Goal: Information Seeking & Learning: Find specific fact

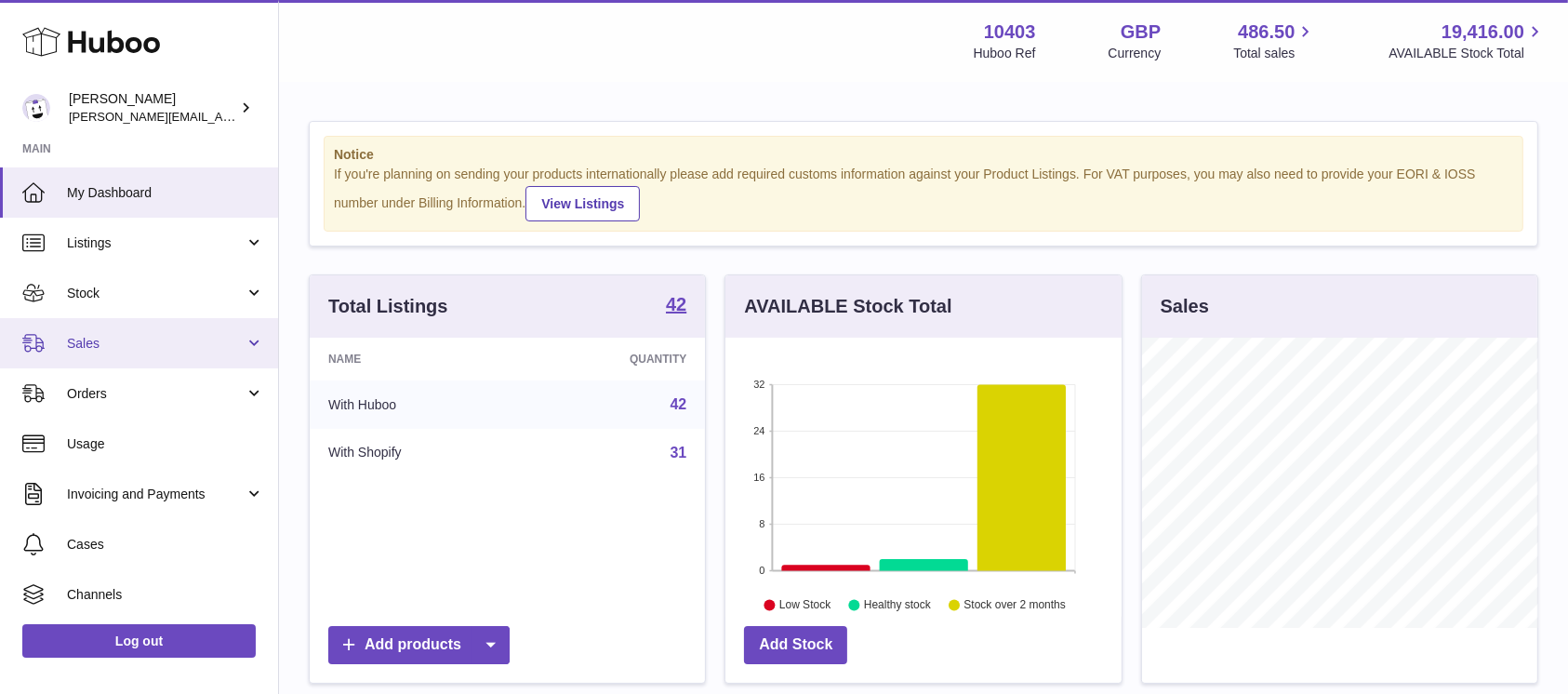
click at [95, 347] on span "Sales" at bounding box center [155, 344] width 178 height 18
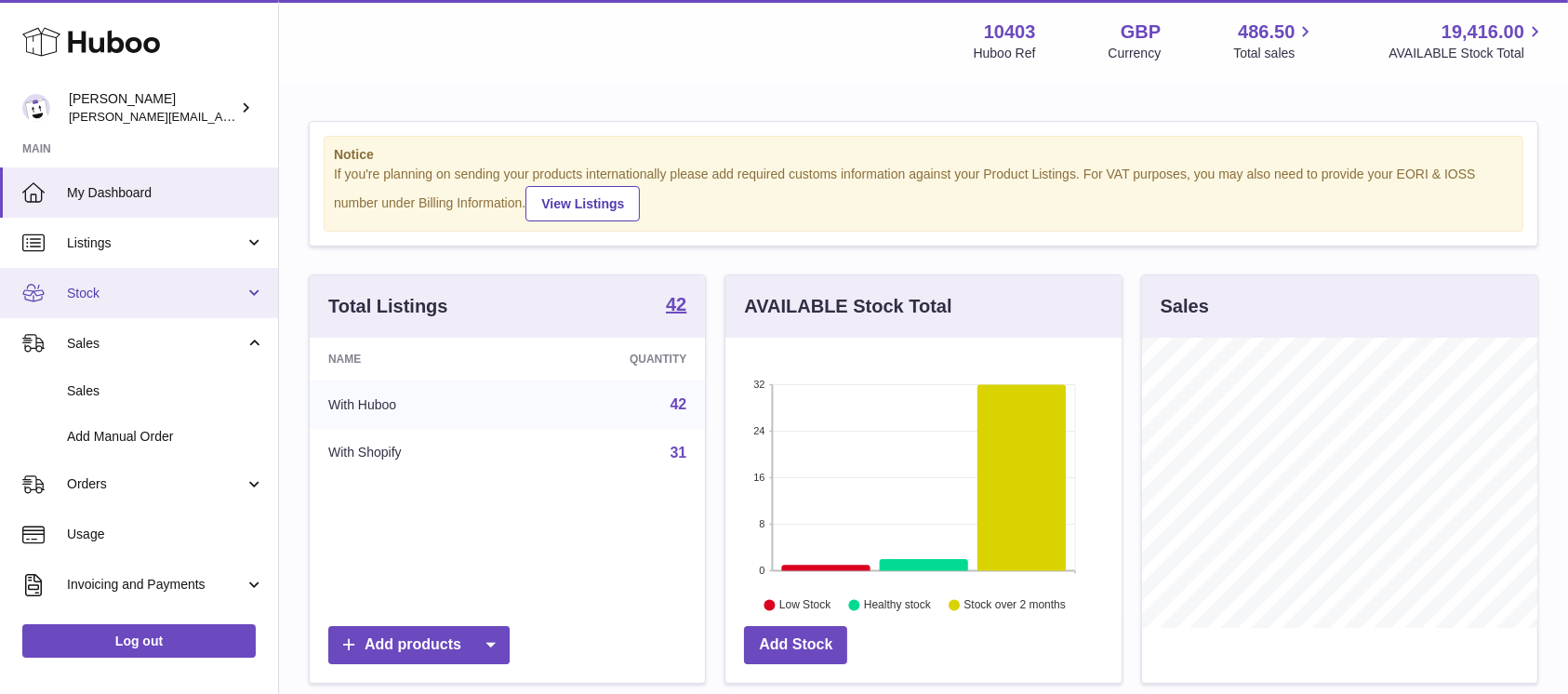
click at [95, 297] on span "Stock" at bounding box center [155, 294] width 178 height 18
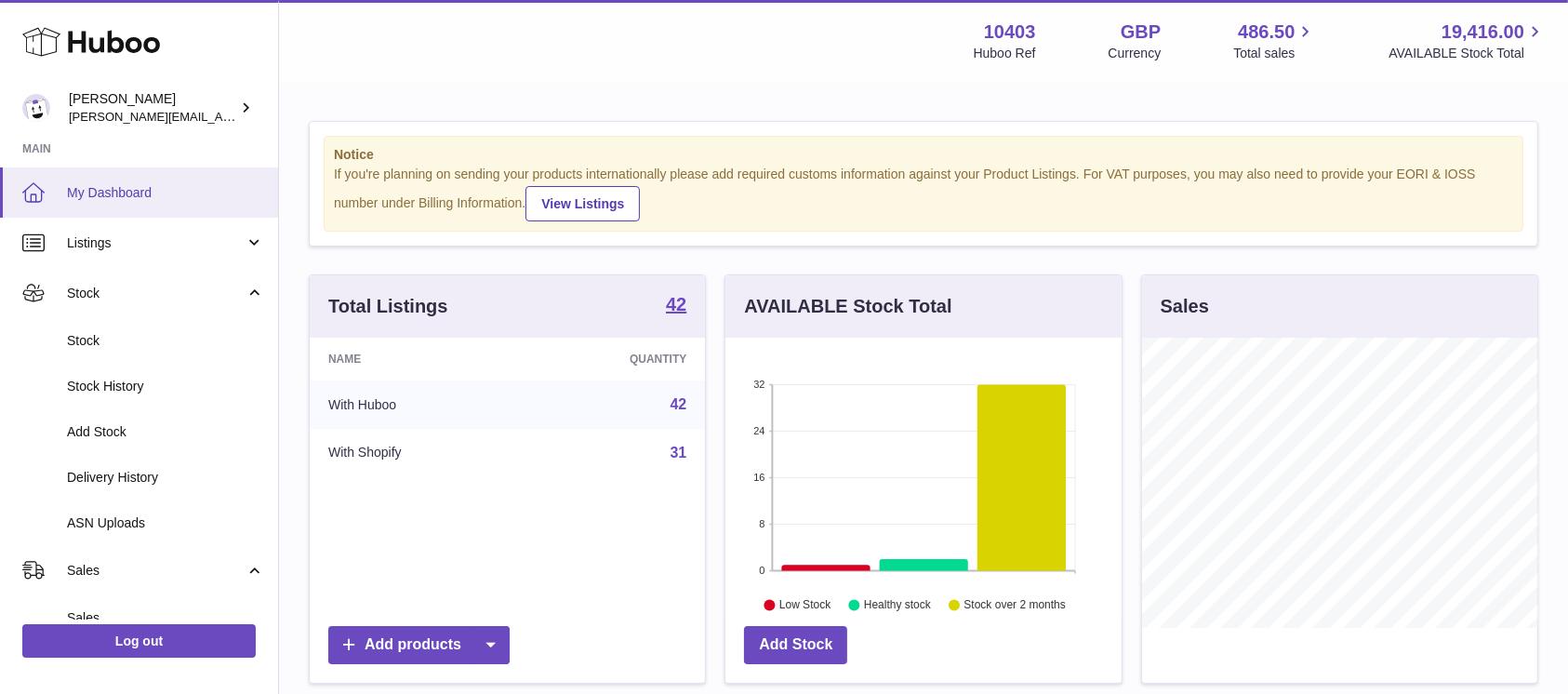
click at [97, 184] on span "My Dashboard" at bounding box center [165, 193] width 197 height 18
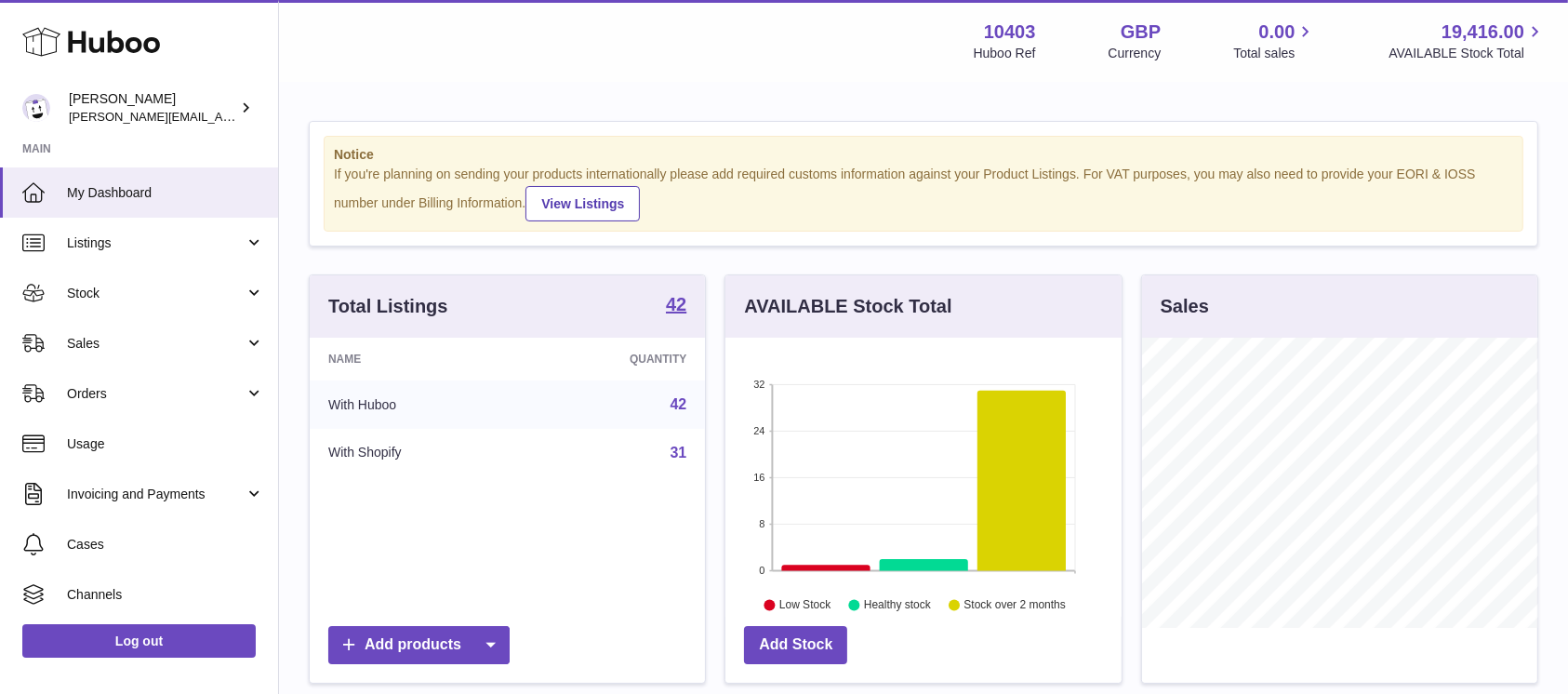
scroll to position [290, 395]
click at [117, 293] on span "Stock" at bounding box center [155, 294] width 178 height 18
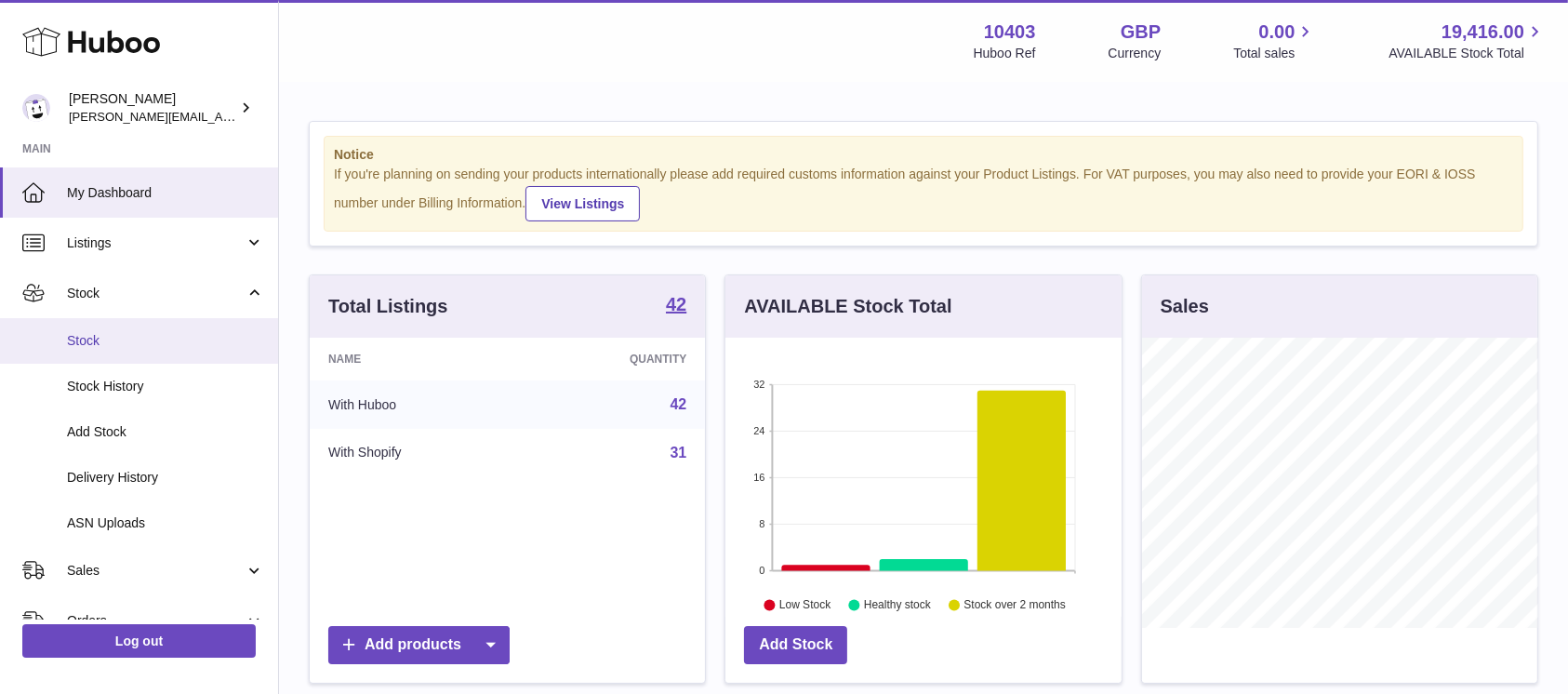
click at [108, 349] on span "Stock" at bounding box center [165, 341] width 197 height 18
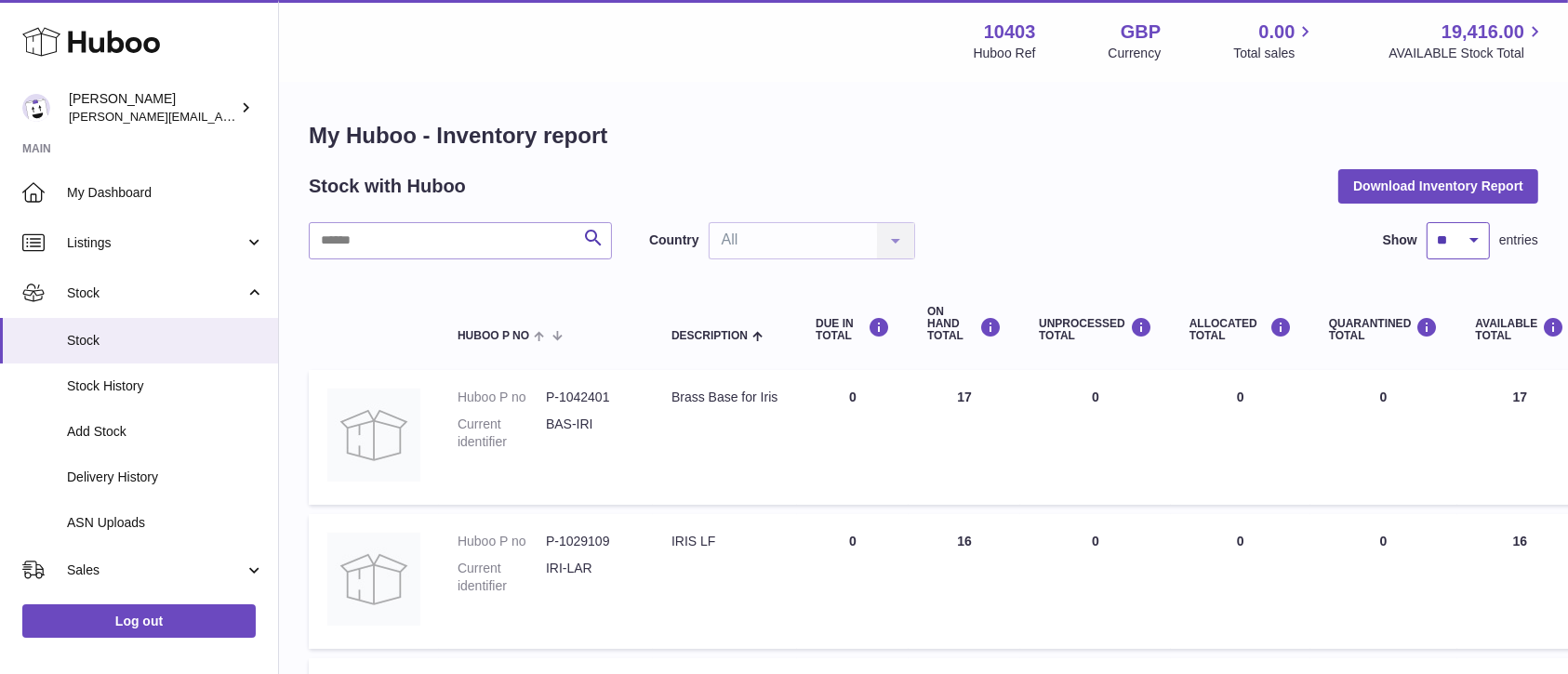
click at [1457, 238] on select "** ** ** ***" at bounding box center [1458, 241] width 63 height 37
select select "***"
click at [1427, 222] on select "** ** ** ***" at bounding box center [1458, 241] width 63 height 37
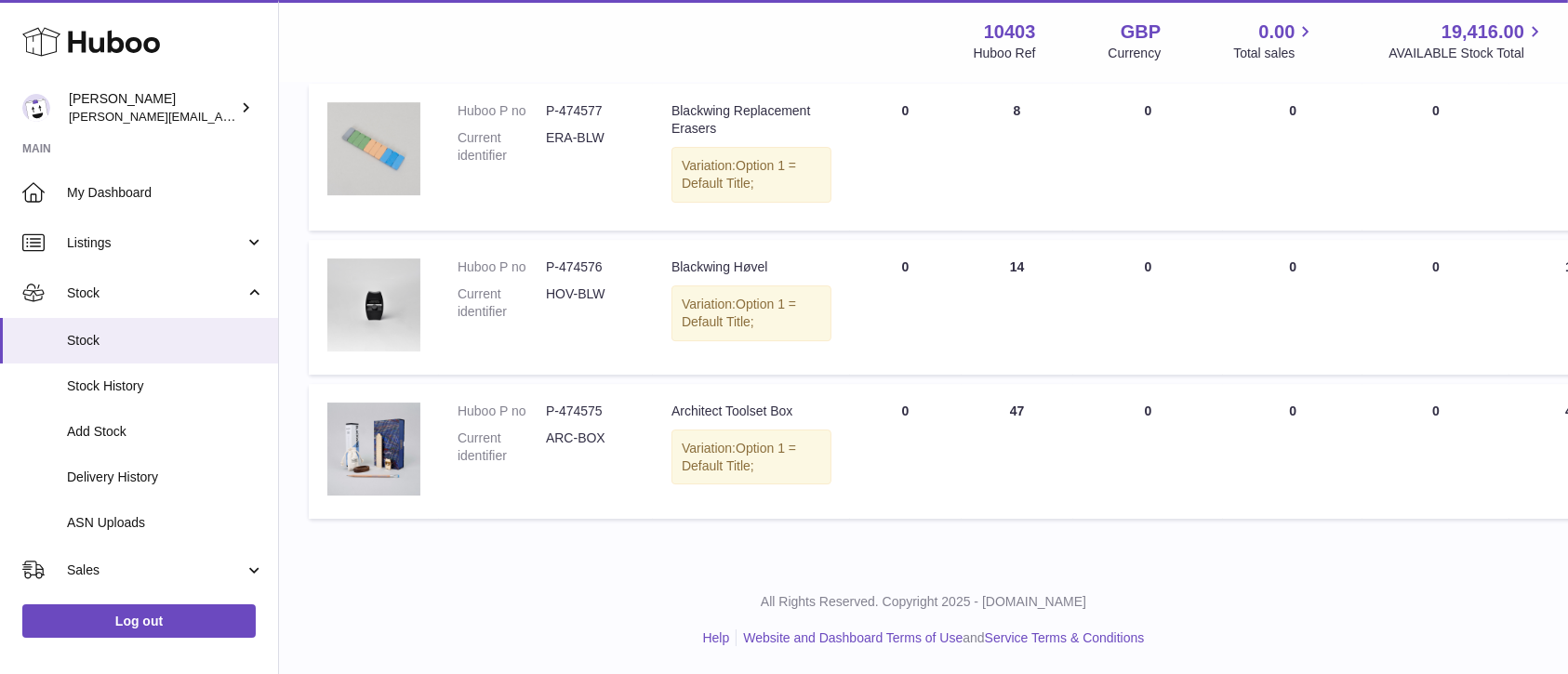
scroll to position [6164, 0]
drag, startPoint x: 599, startPoint y: 301, endPoint x: 548, endPoint y: 309, distance: 51.6
copy dd "P-474578"
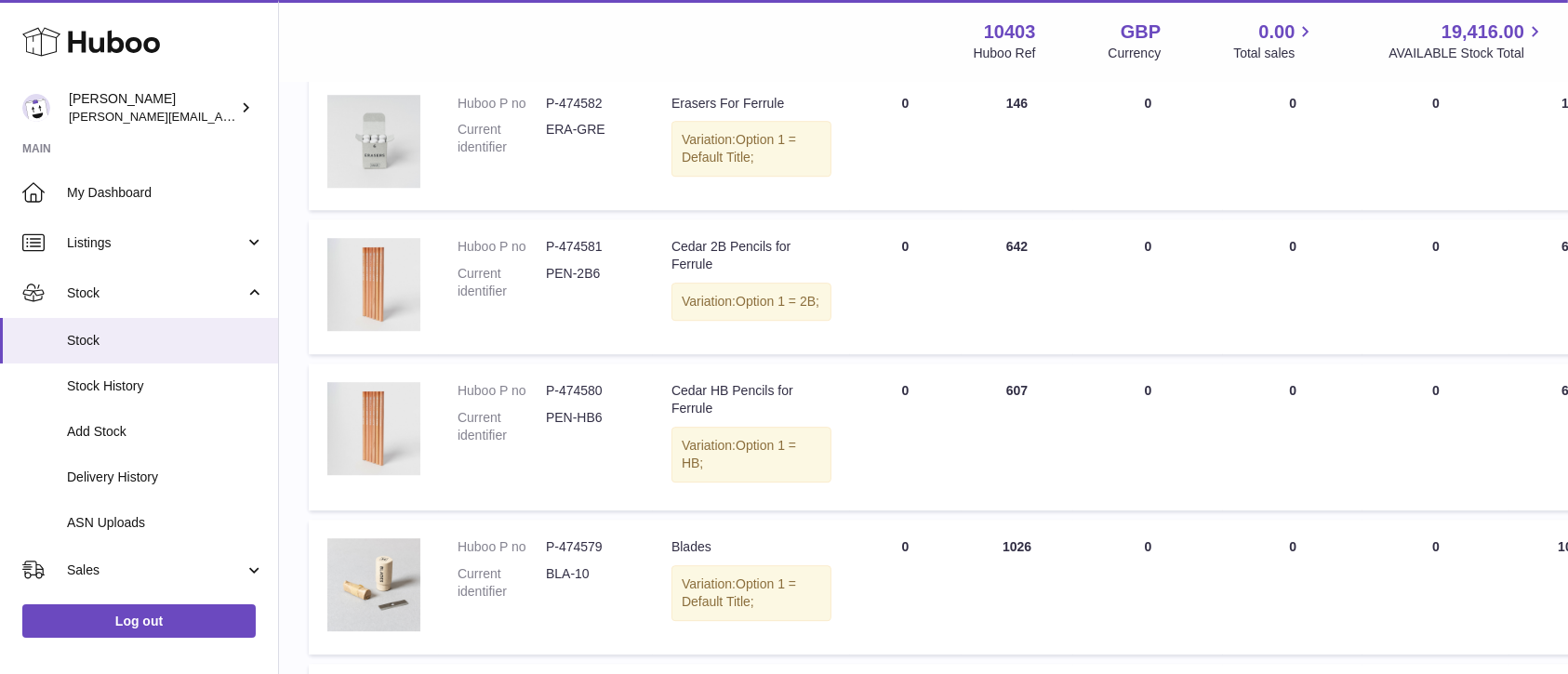
scroll to position [5173, 0]
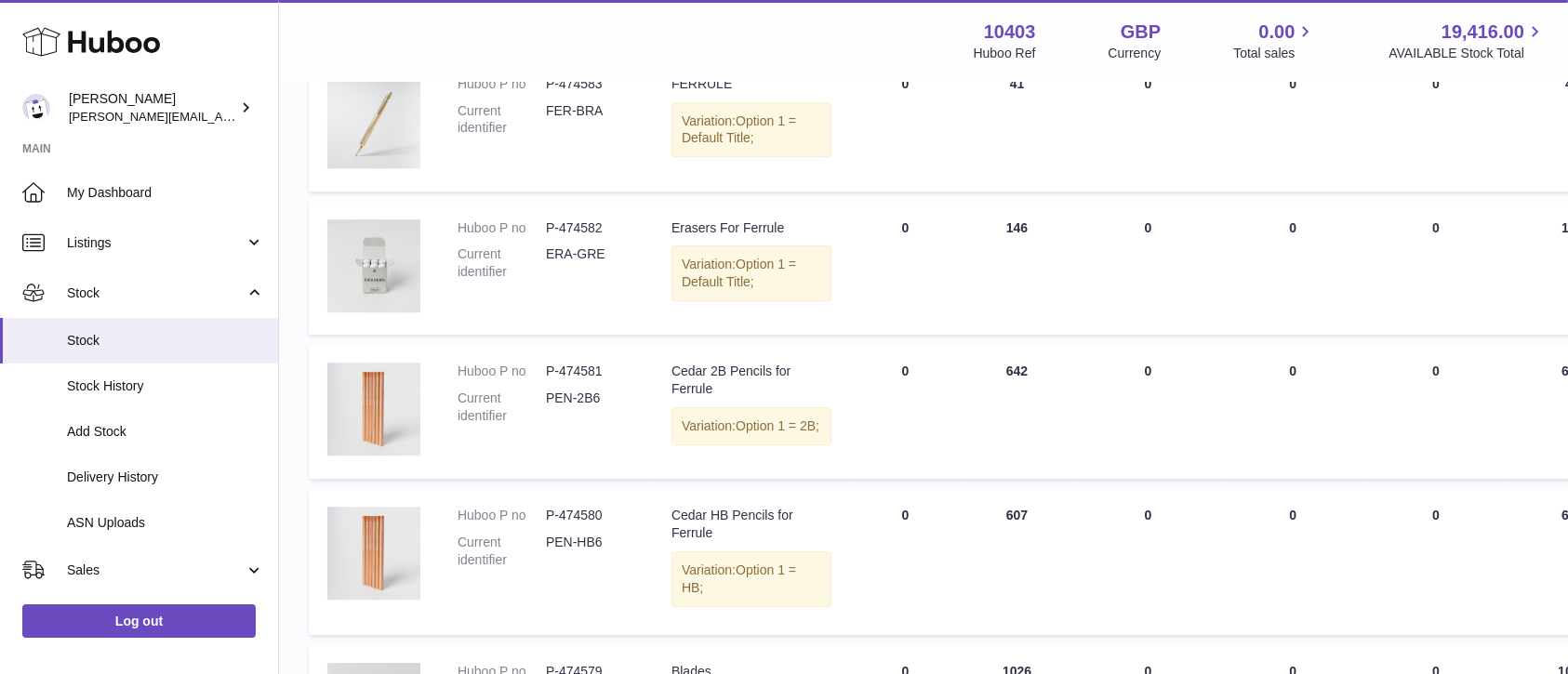
drag, startPoint x: 605, startPoint y: 119, endPoint x: 542, endPoint y: 121, distance: 63.0
copy dl "P-474585"
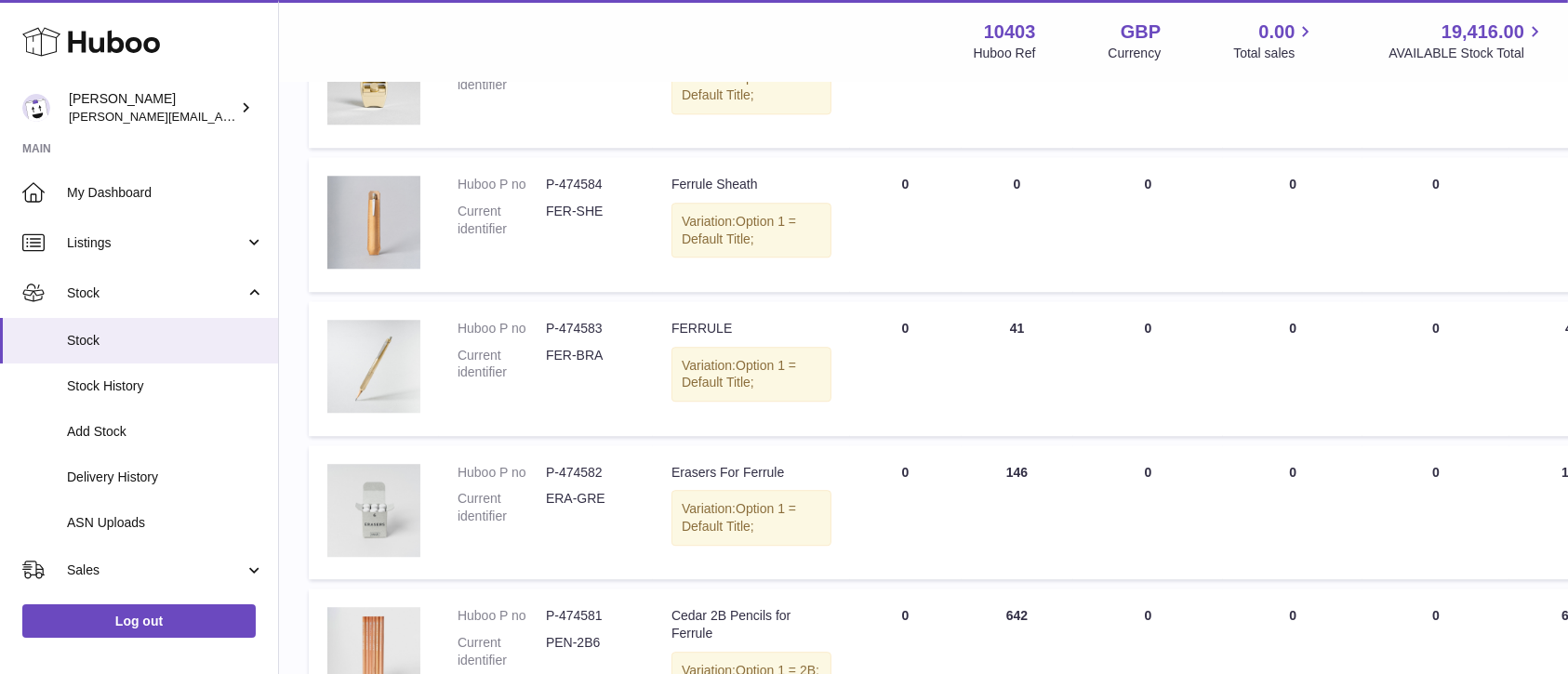
scroll to position [4801, 0]
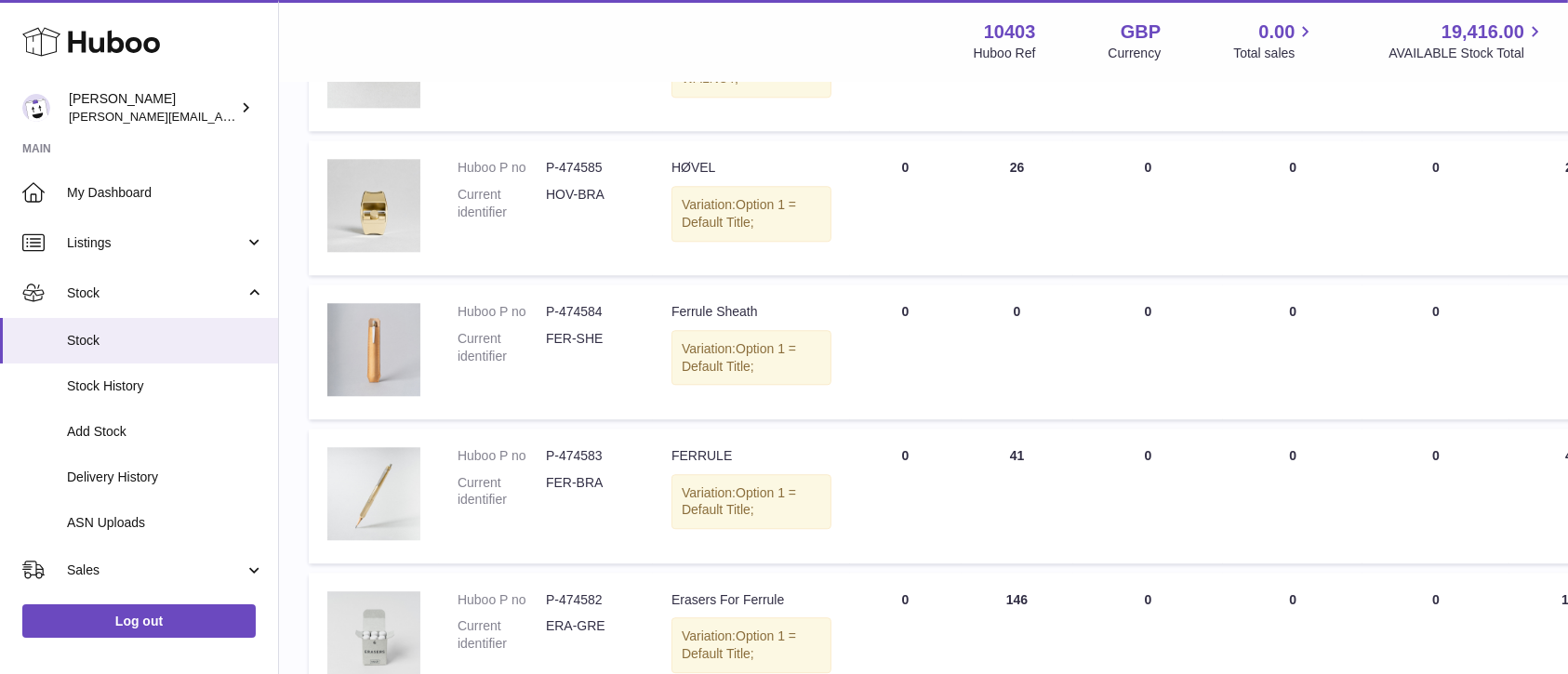
drag, startPoint x: 605, startPoint y: 315, endPoint x: 547, endPoint y: 314, distance: 58.0
click at [547, 32] on dd "P-474586" at bounding box center [590, 24] width 88 height 18
copy dd "P-474586"
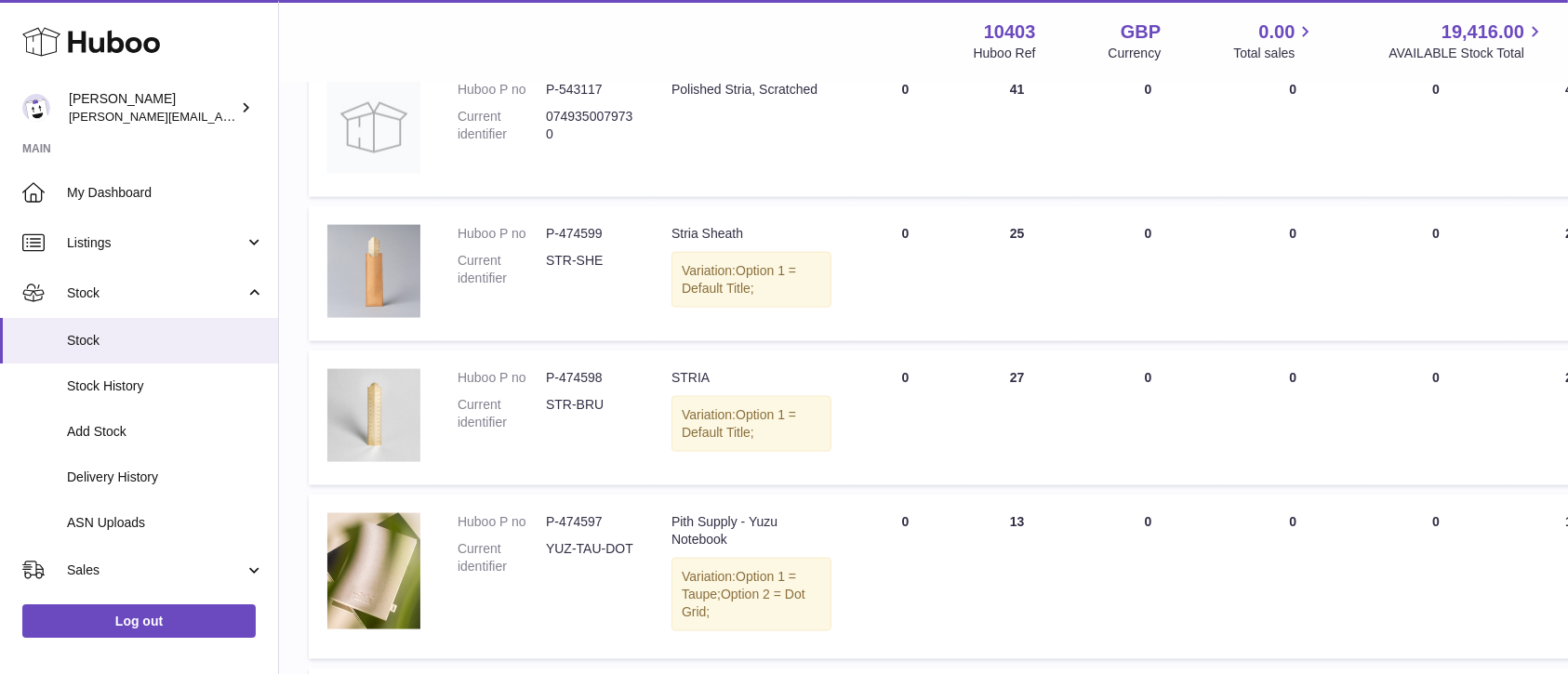
scroll to position [2568, 0]
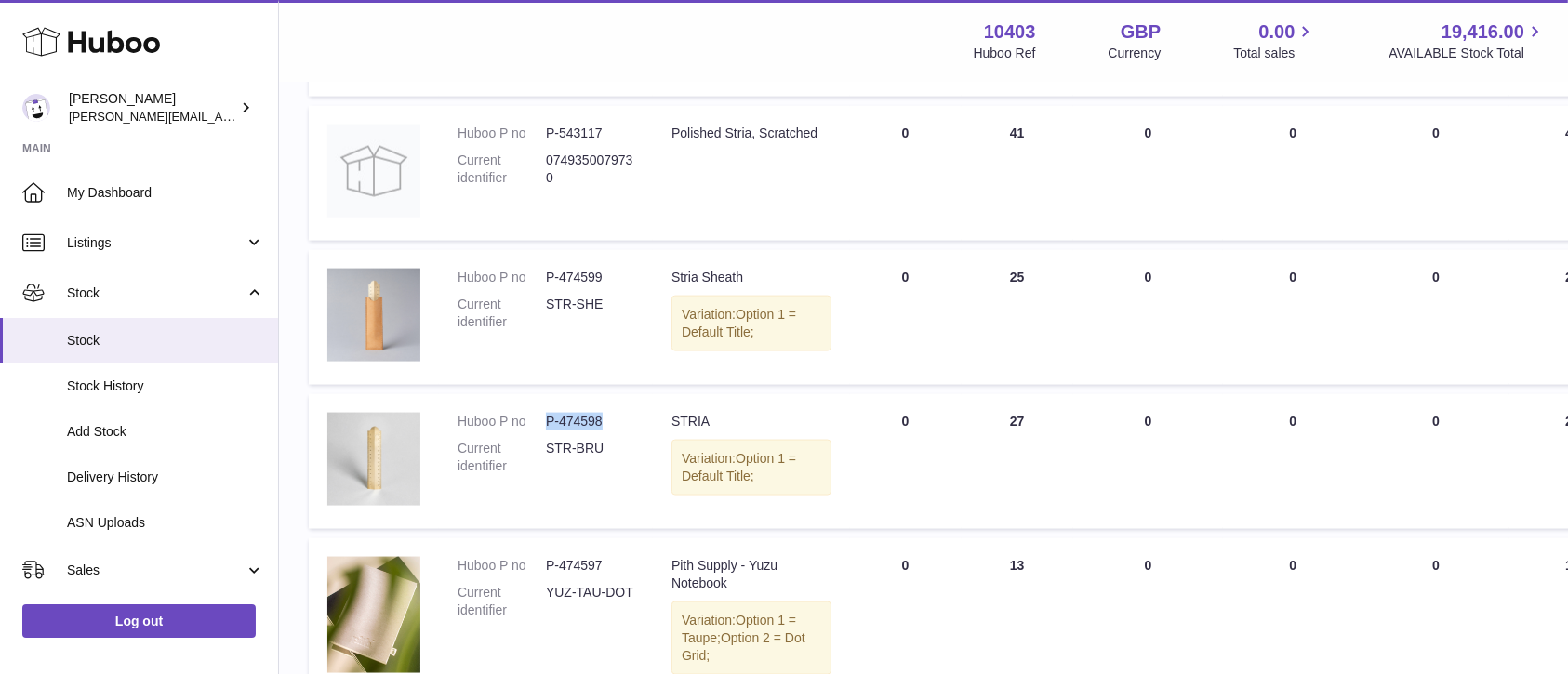
drag, startPoint x: 603, startPoint y: 426, endPoint x: 550, endPoint y: 426, distance: 53.0
click at [550, 425] on dd "P-474598" at bounding box center [590, 421] width 88 height 18
copy dd "-474598"
copy dd "P-474598"
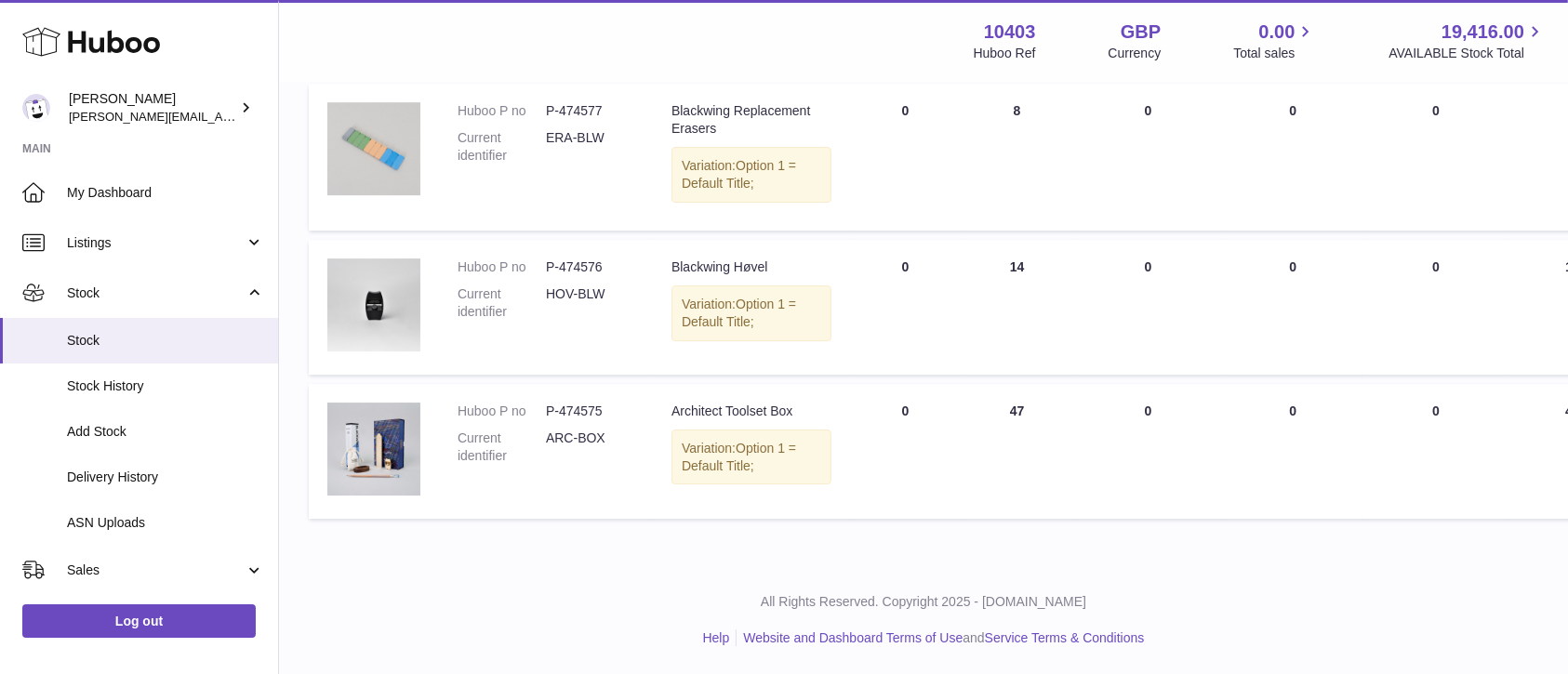
scroll to position [6200, 0]
drag, startPoint x: 568, startPoint y: 484, endPoint x: 547, endPoint y: 486, distance: 21.1
click at [547, 120] on dd "P-474577" at bounding box center [590, 111] width 88 height 18
copy dd "P-474577"
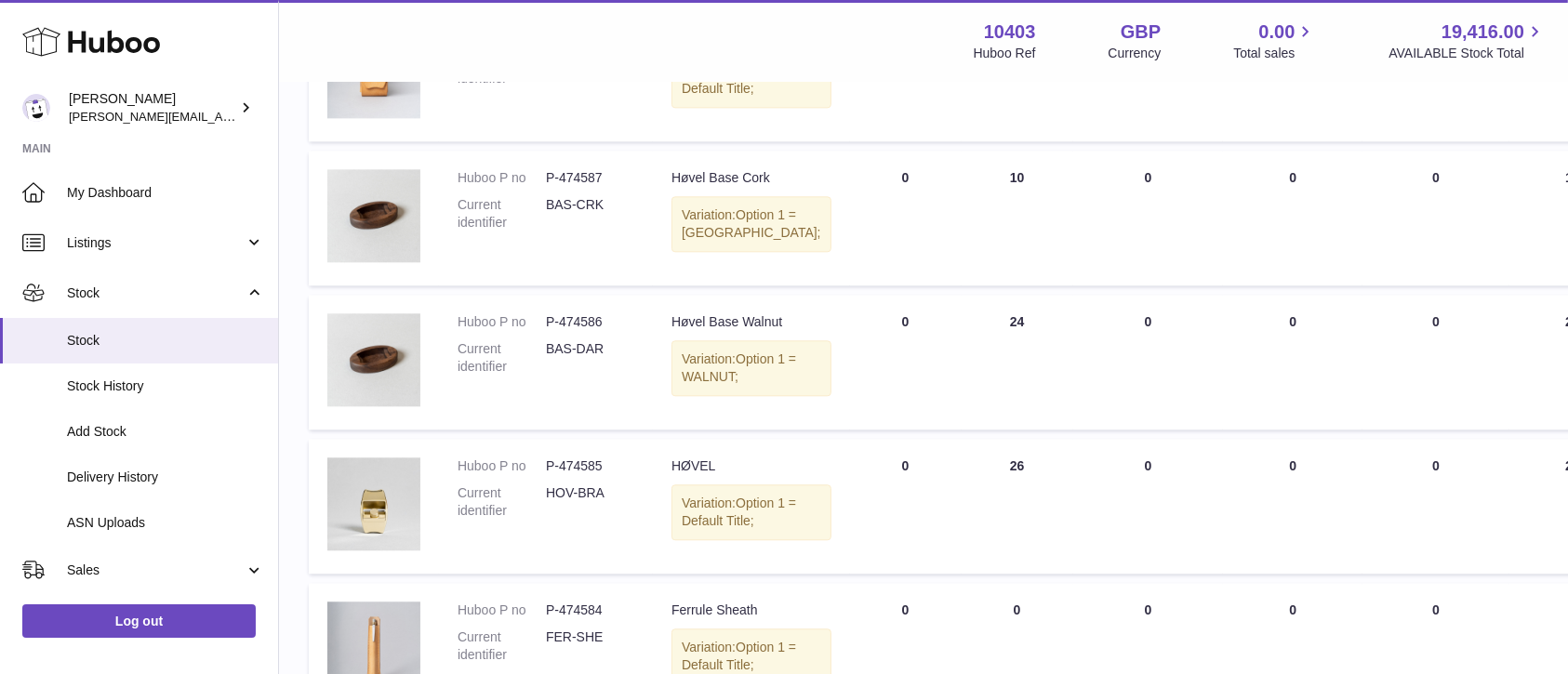
scroll to position [4464, 0]
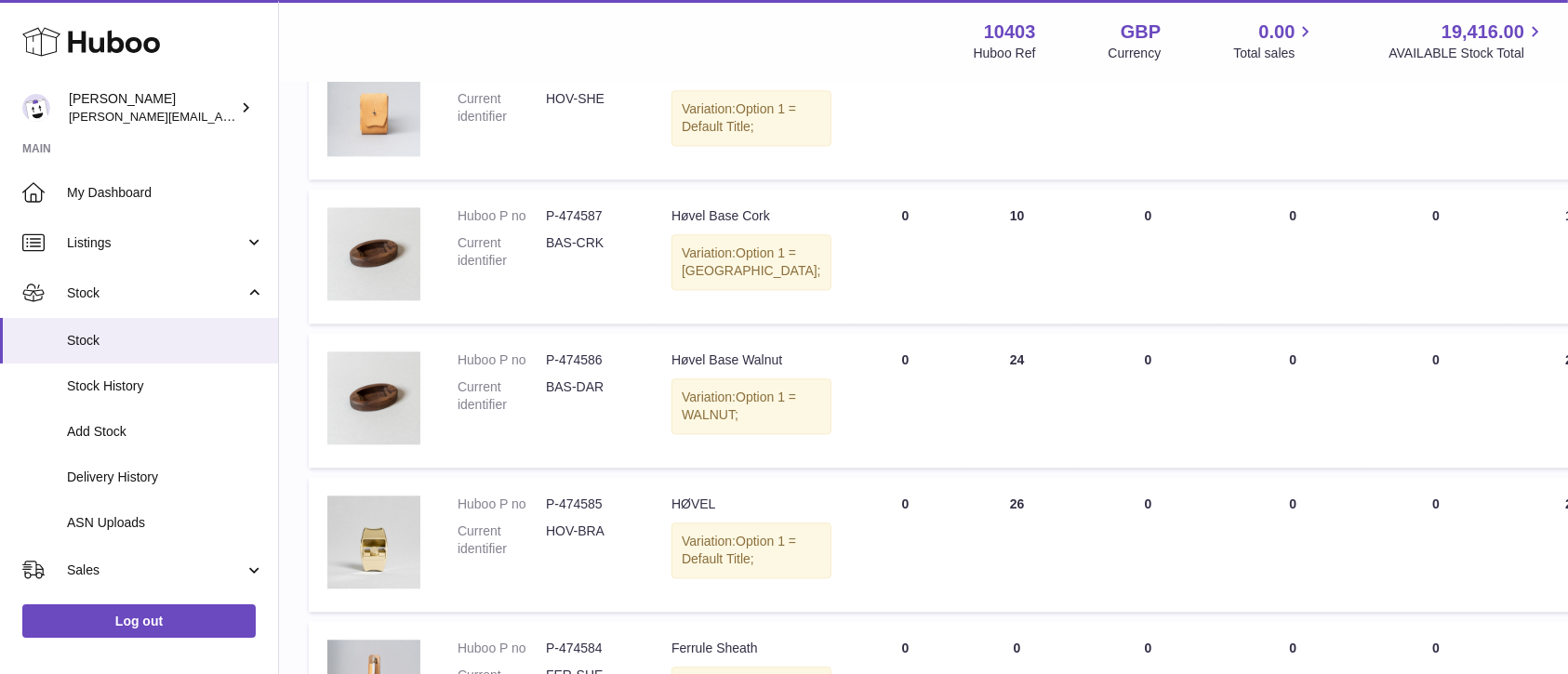
drag, startPoint x: 604, startPoint y: 180, endPoint x: 547, endPoint y: 173, distance: 57.4
copy dd "P-474589"
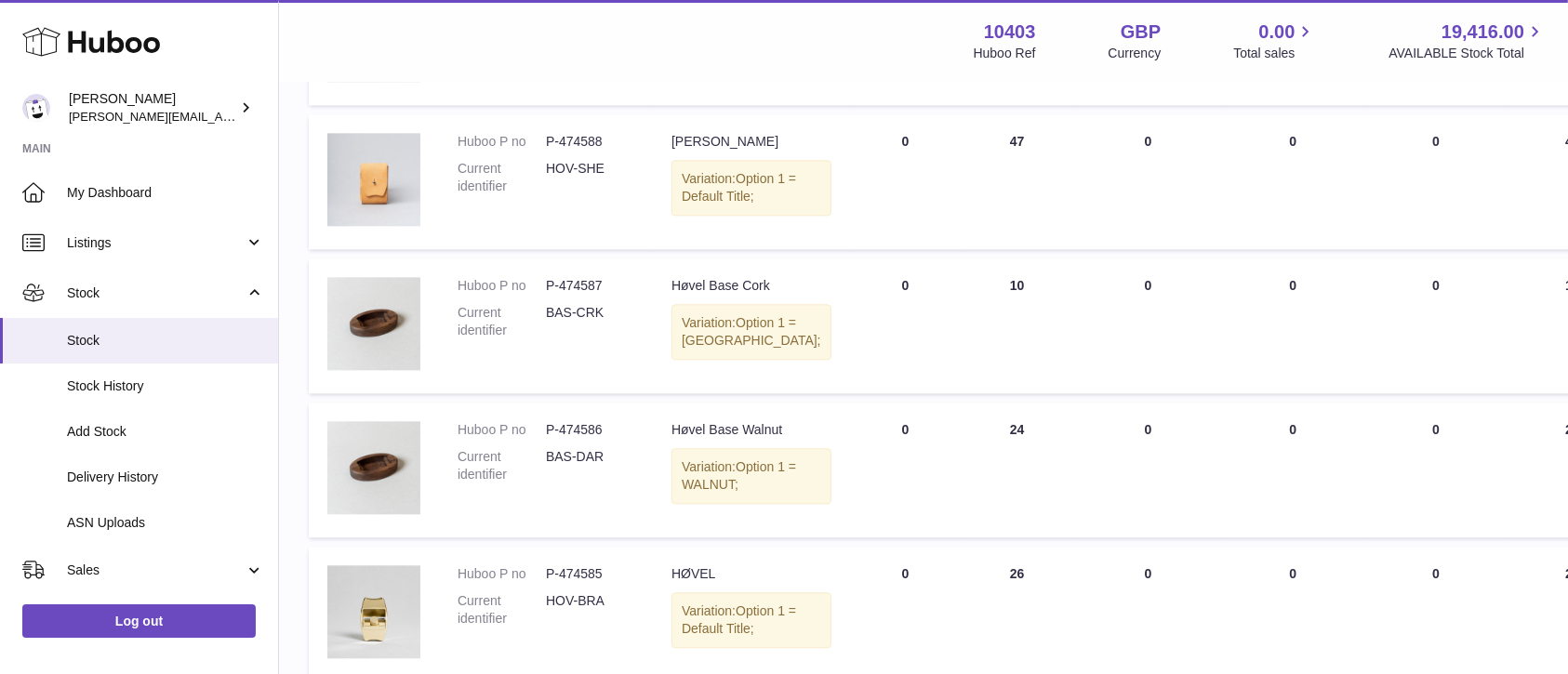
scroll to position [4339, 0]
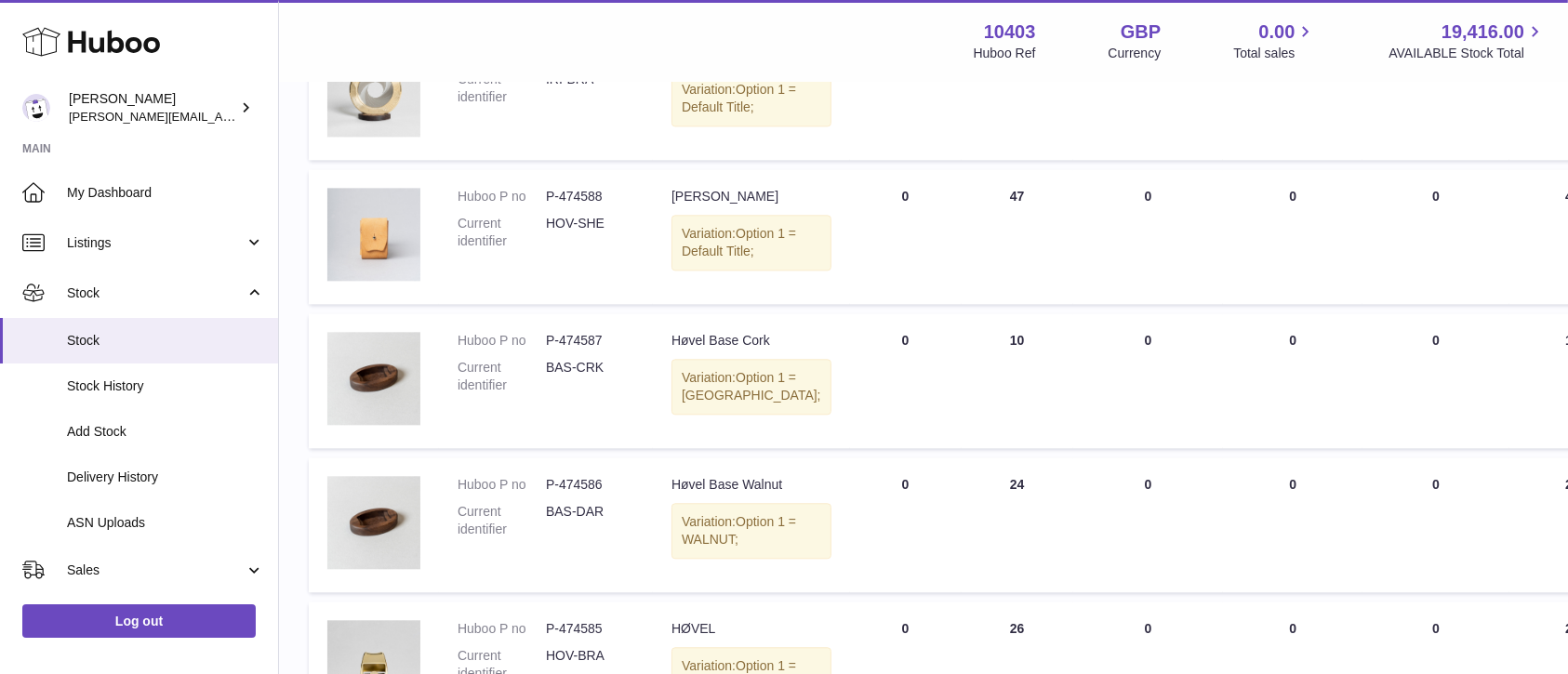
drag, startPoint x: 597, startPoint y: 145, endPoint x: 548, endPoint y: 145, distance: 49.0
copy dd "P-47459"
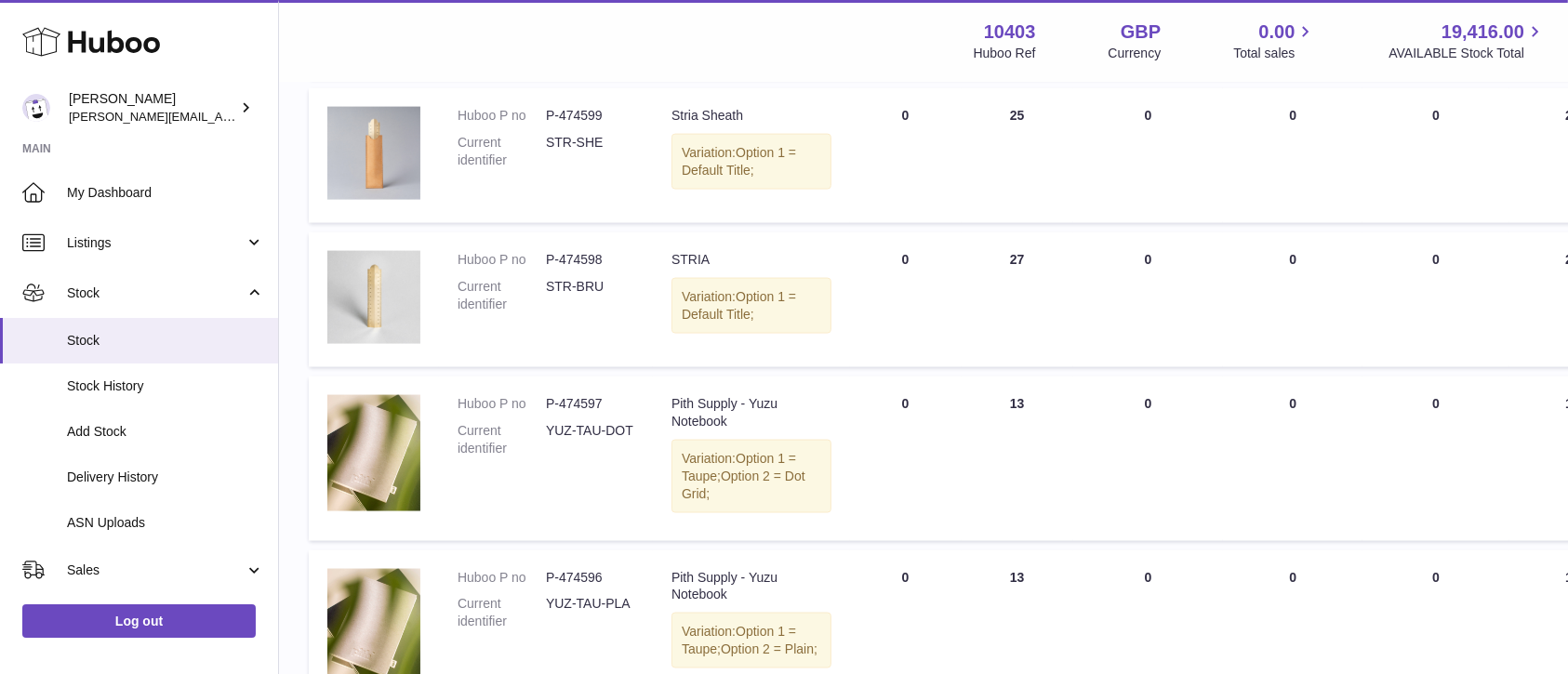
scroll to position [2727, 0]
drag, startPoint x: 600, startPoint y: 115, endPoint x: 542, endPoint y: 122, distance: 58.4
click at [542, 122] on dl "Huboo P no P-474599 Current identifier STR-SHE" at bounding box center [546, 145] width 177 height 72
copy dl "P-474599"
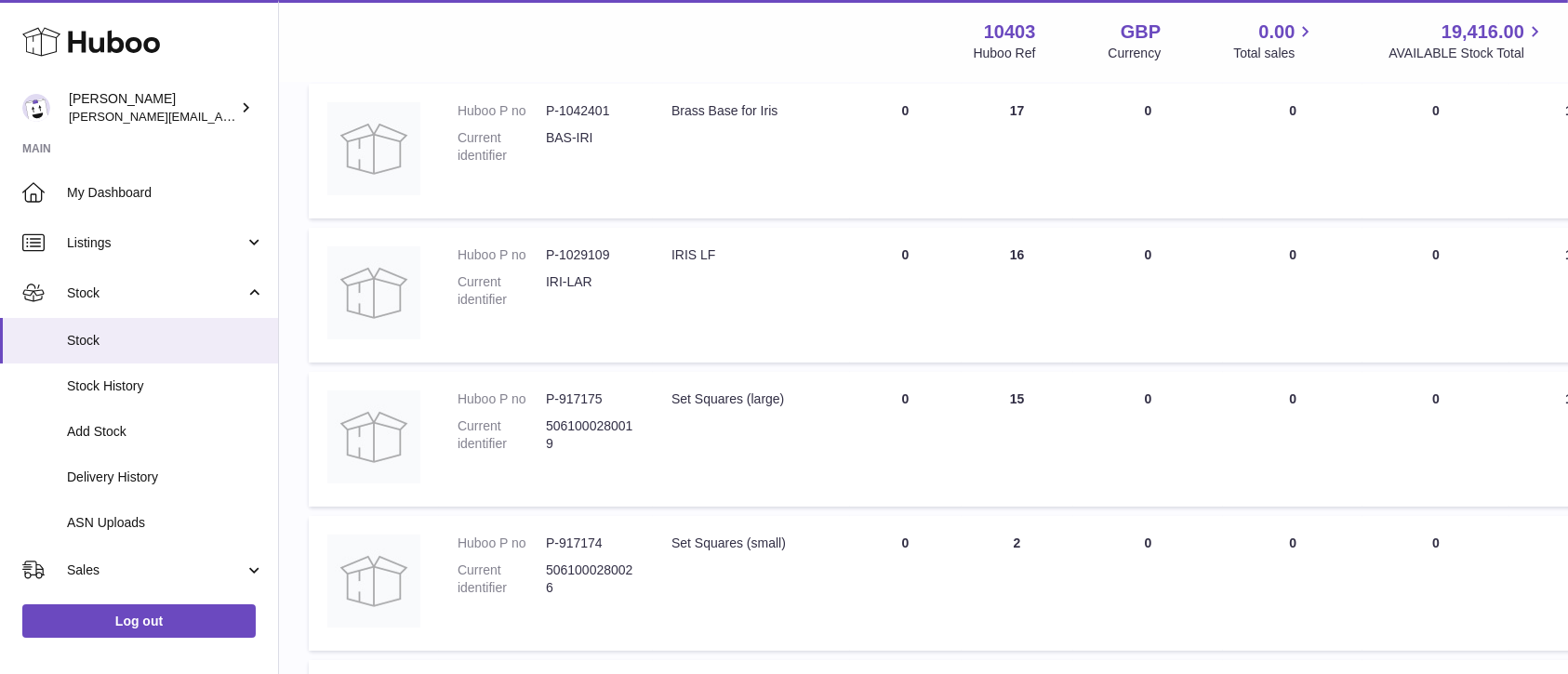
scroll to position [248, 0]
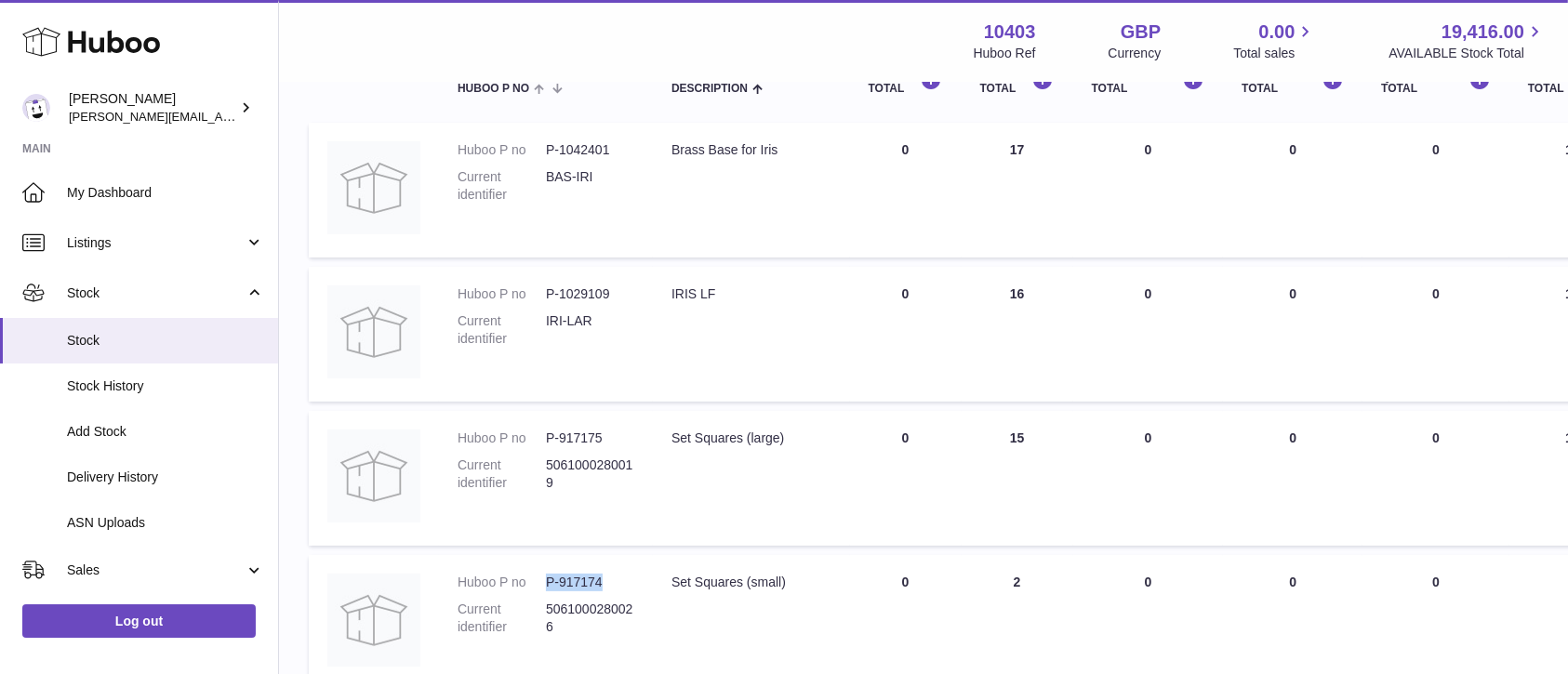
drag, startPoint x: 602, startPoint y: 582, endPoint x: 548, endPoint y: 588, distance: 54.3
click at [548, 588] on dd "P-917174" at bounding box center [590, 583] width 88 height 18
copy dd "P-917174"
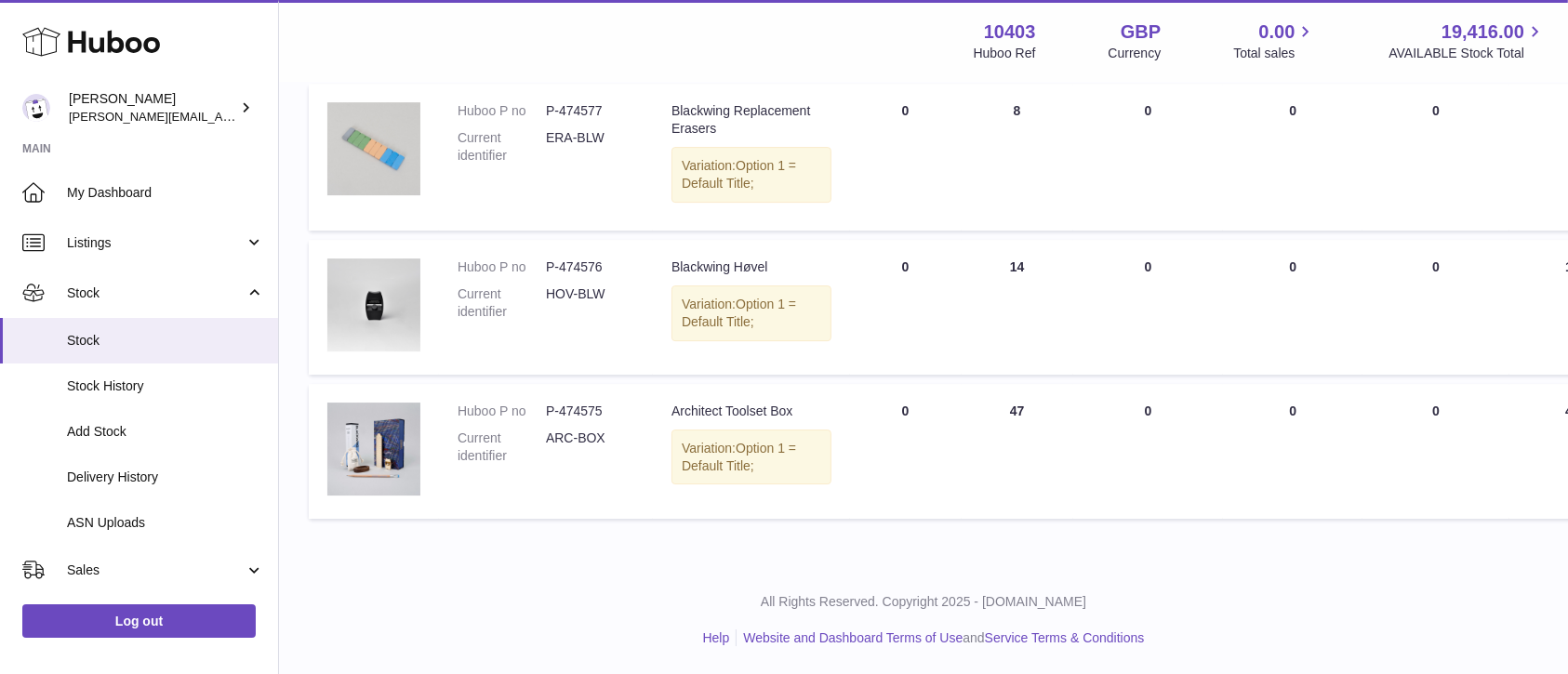
scroll to position [6571, 0]
drag, startPoint x: 603, startPoint y: 302, endPoint x: 545, endPoint y: 303, distance: 58.0
click at [546, 276] on dd "P-474576" at bounding box center [590, 267] width 88 height 18
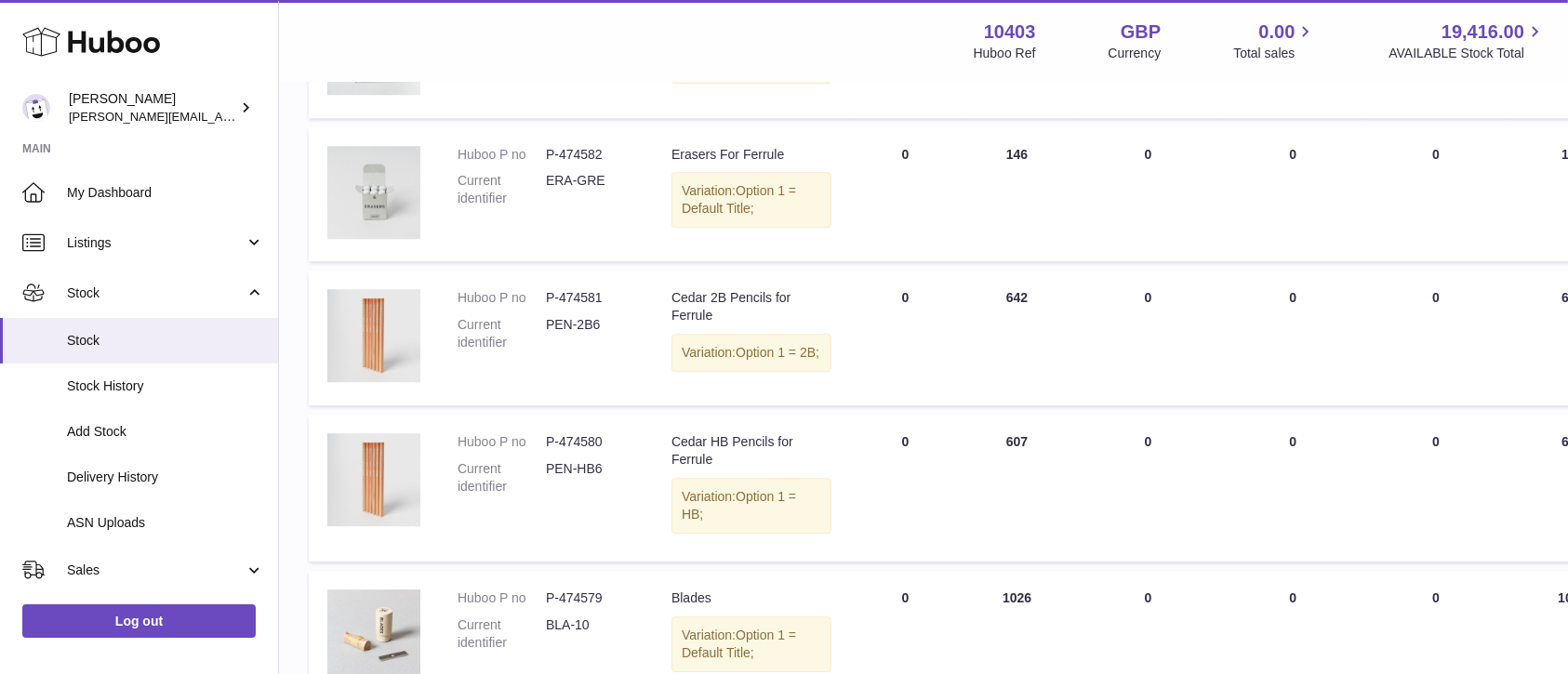
scroll to position [5208, 0]
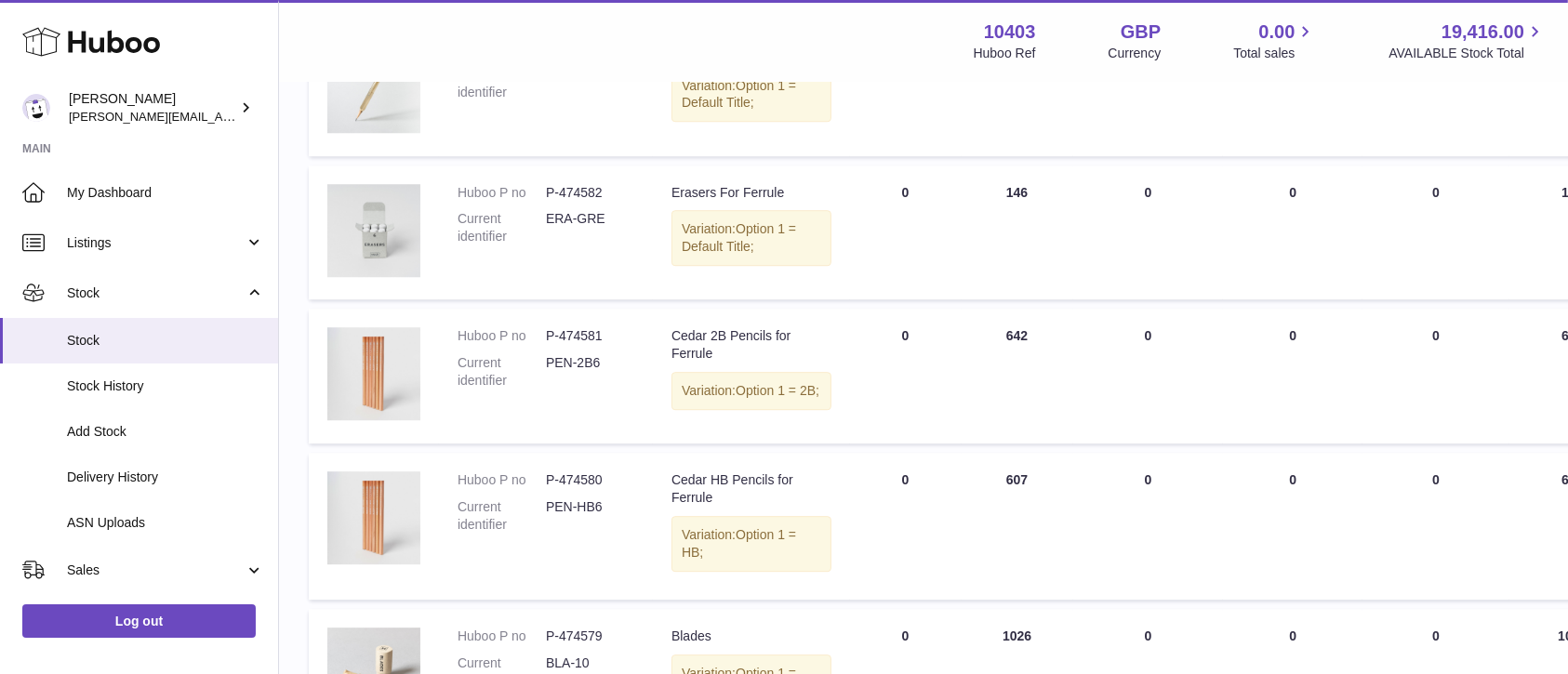
drag, startPoint x: 606, startPoint y: 398, endPoint x: 546, endPoint y: 401, distance: 60.1
click at [546, 58] on dd "P-474583" at bounding box center [590, 49] width 88 height 18
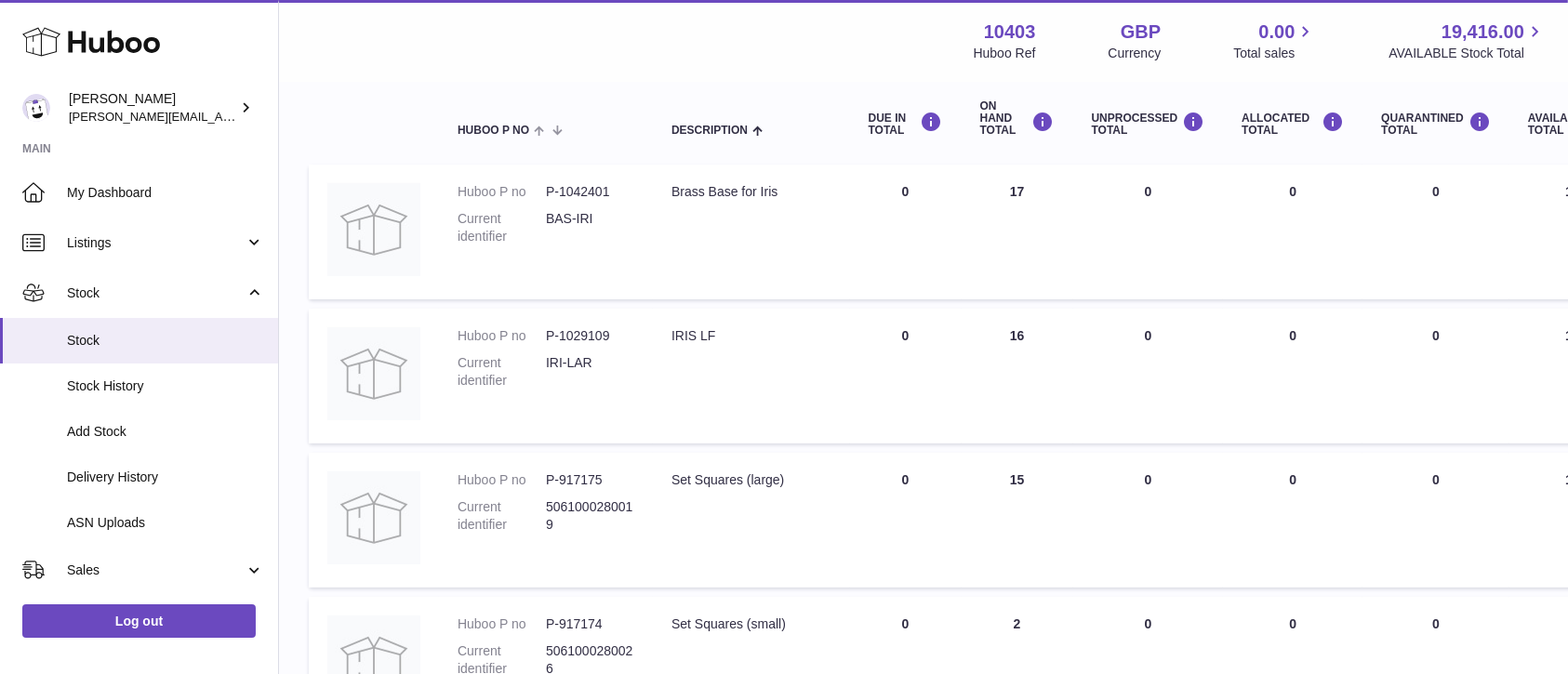
scroll to position [0, 0]
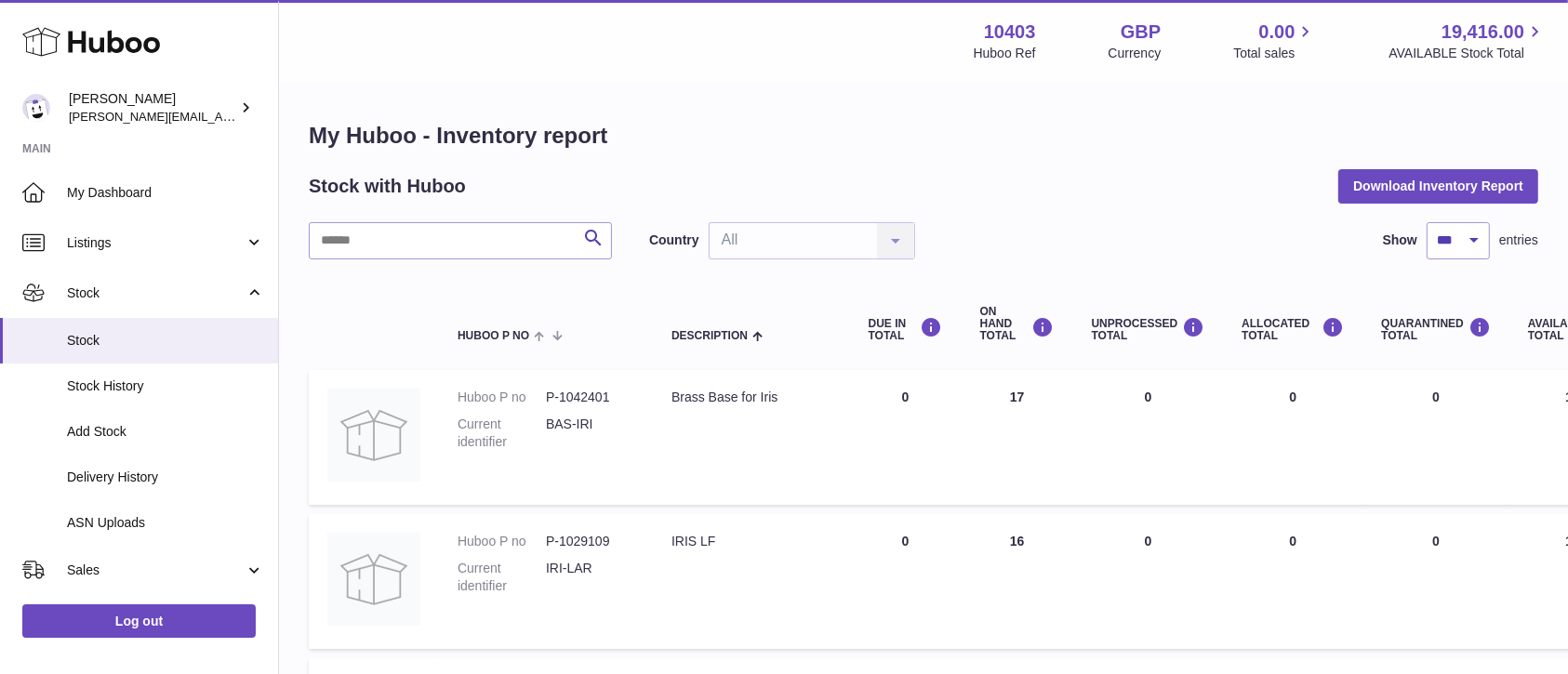
click at [593, 397] on dd "P-1042401" at bounding box center [590, 398] width 88 height 18
drag, startPoint x: 597, startPoint y: 395, endPoint x: 543, endPoint y: 398, distance: 54.1
click at [543, 398] on dl "Huboo P no P-1042401 Current identifier BAS-IRI" at bounding box center [546, 424] width 177 height 72
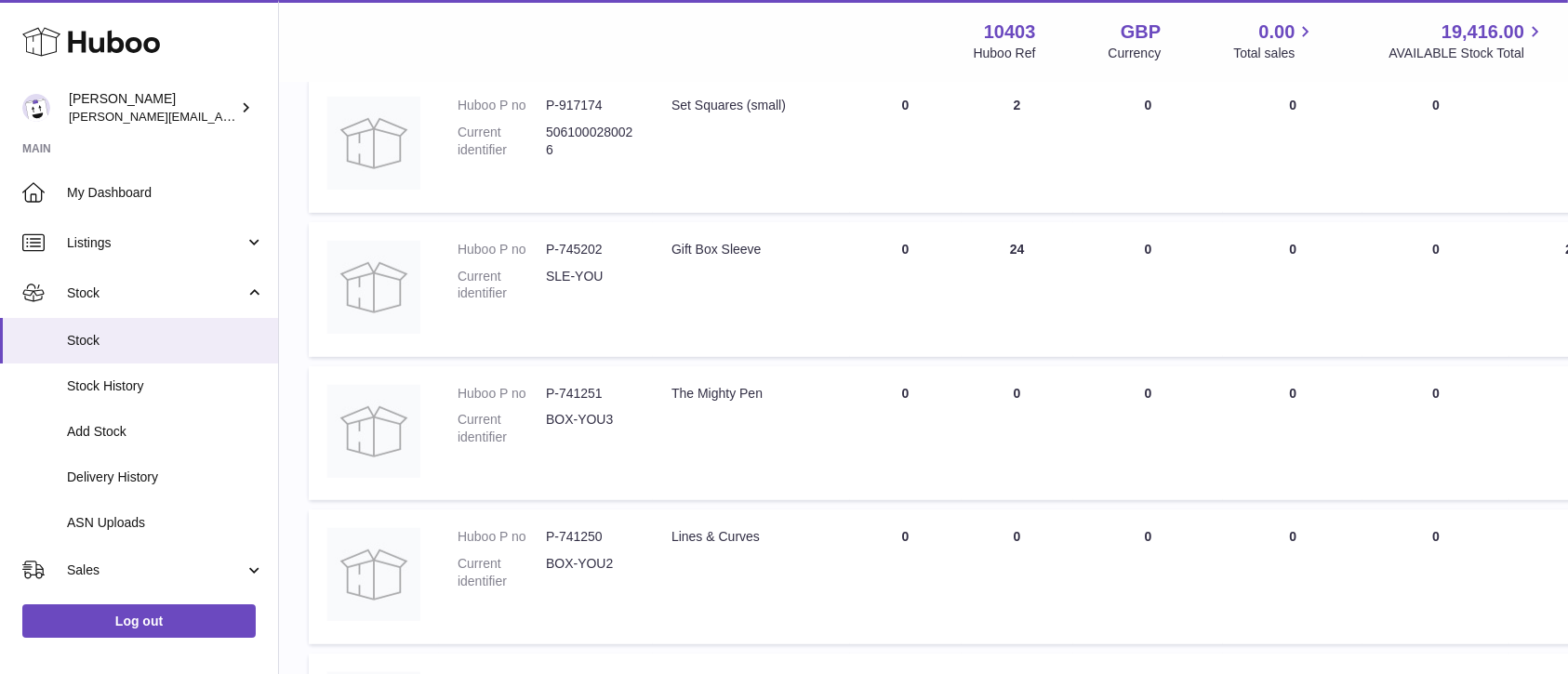
scroll to position [744, 0]
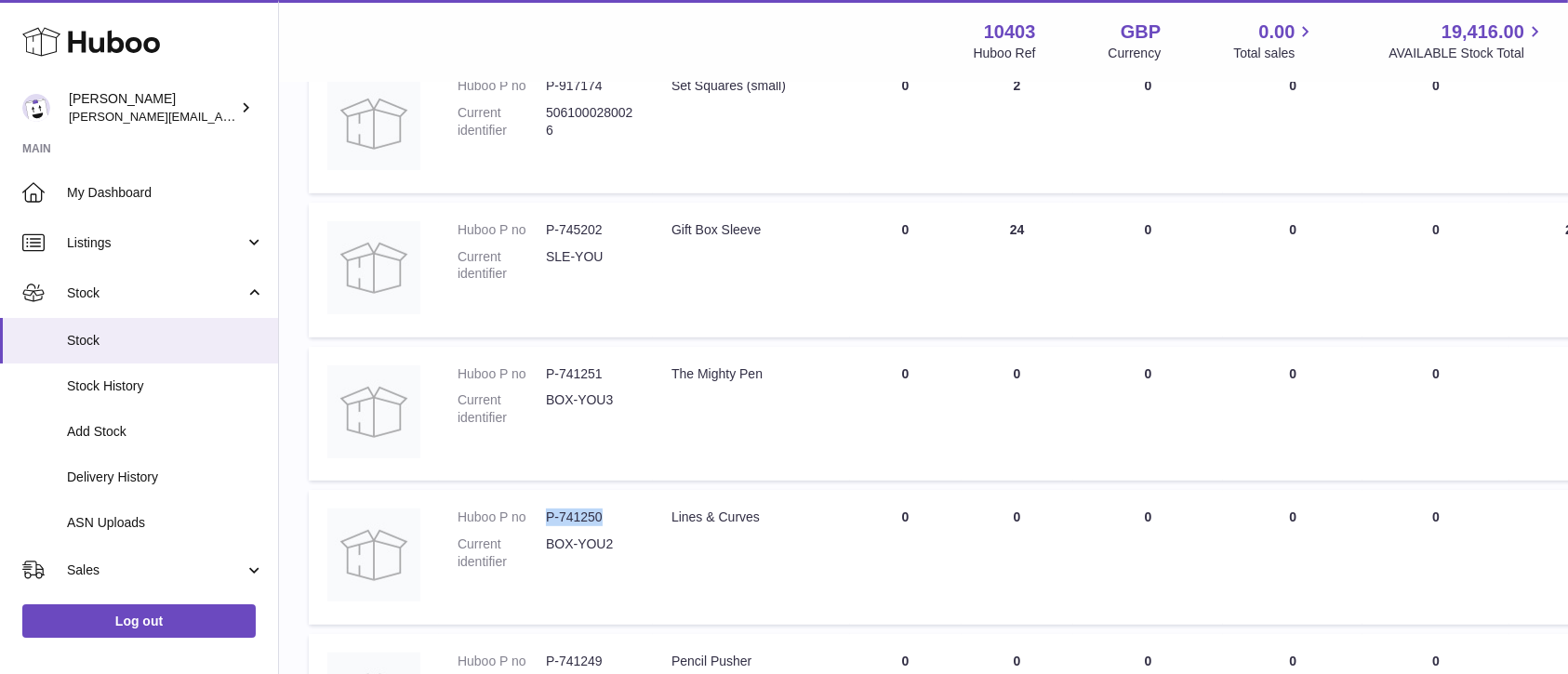
drag, startPoint x: 604, startPoint y: 510, endPoint x: 548, endPoint y: 499, distance: 57.1
click at [548, 499] on td "Huboo P no P-741250 Current identifier BOX-YOU2" at bounding box center [546, 557] width 214 height 135
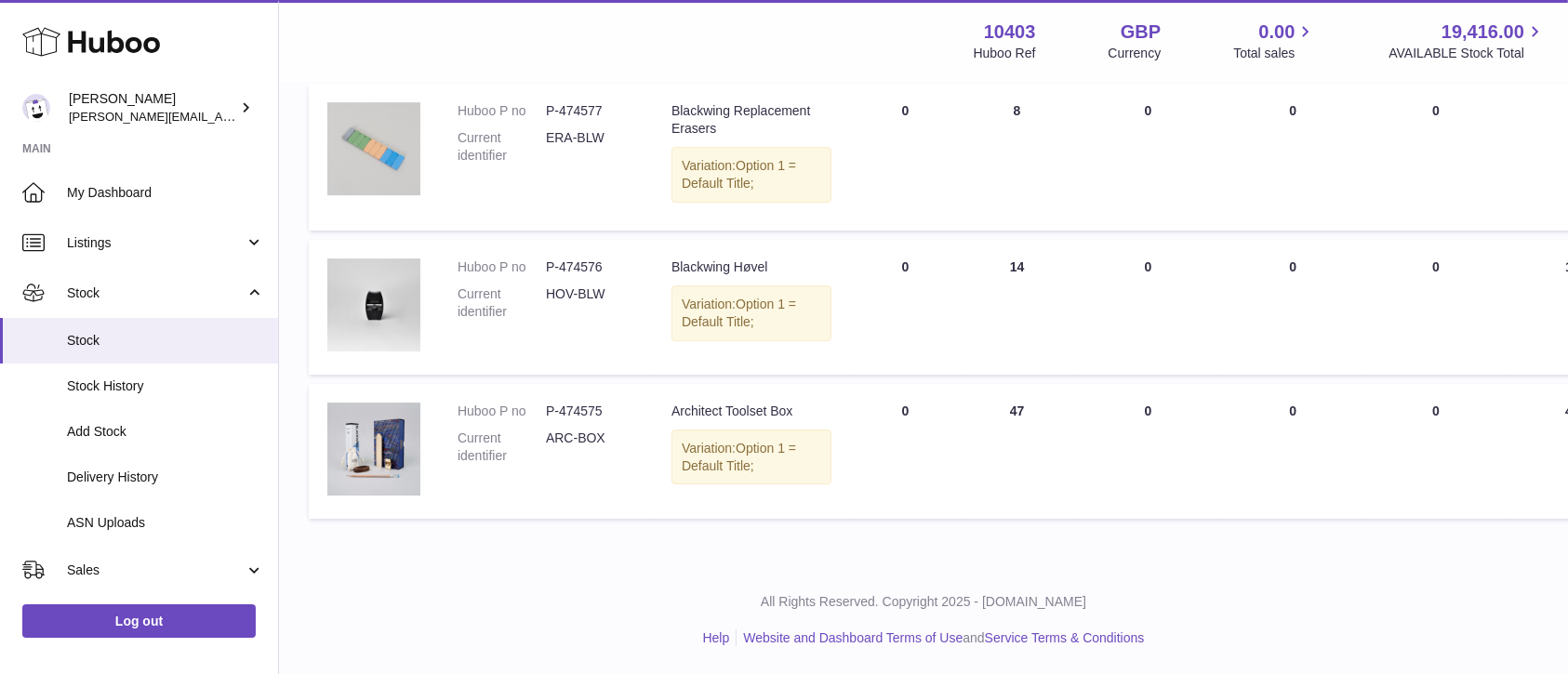
scroll to position [6323, 0]
click at [81, 180] on link "My Dashboard" at bounding box center [139, 192] width 278 height 50
